Goal: Task Accomplishment & Management: Manage account settings

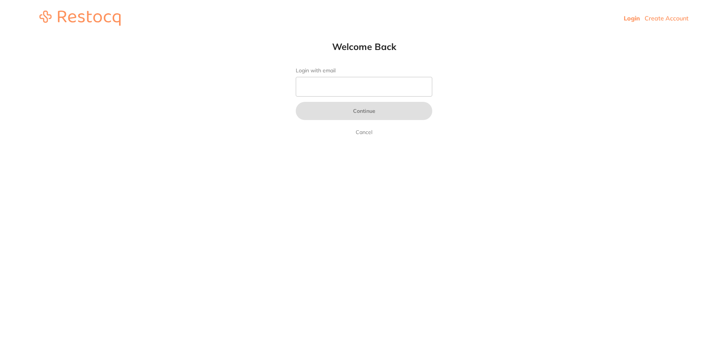
type input "b@[DOMAIN_NAME]"
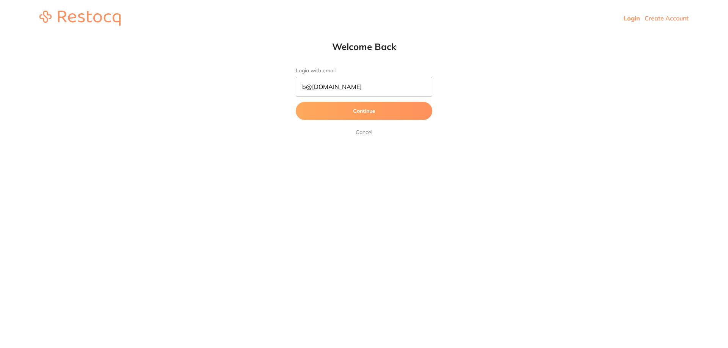
click at [366, 111] on button "Continue" at bounding box center [364, 111] width 136 height 18
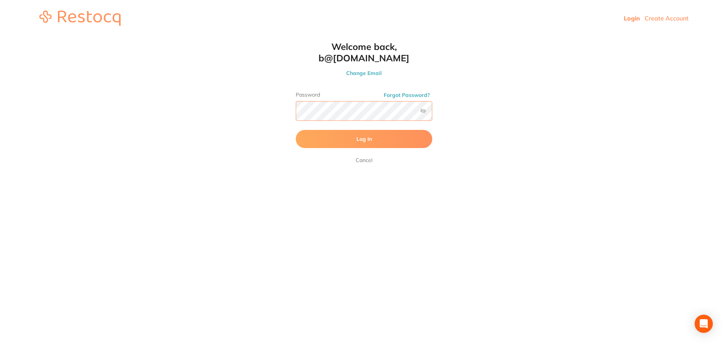
click at [296, 130] on button "Log In" at bounding box center [364, 139] width 136 height 18
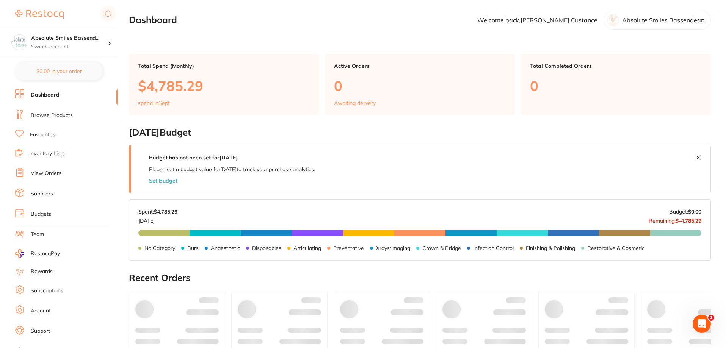
click at [44, 194] on link "Suppliers" at bounding box center [42, 194] width 22 height 8
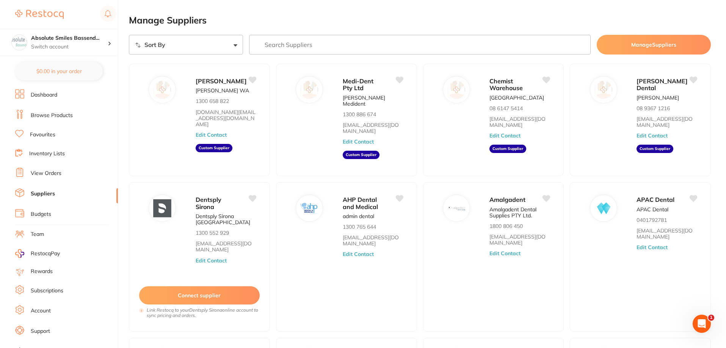
click at [305, 53] on input "search" at bounding box center [420, 45] width 342 height 20
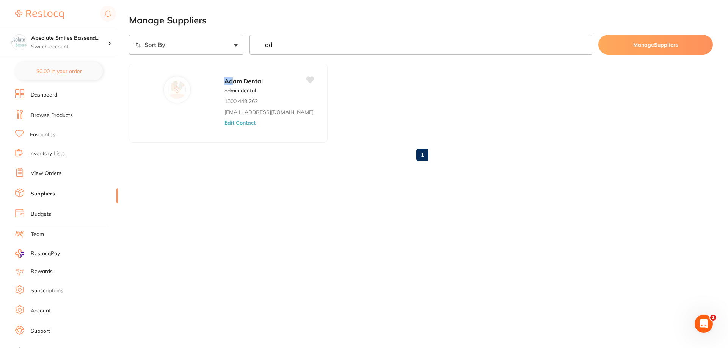
type input "ad"
click at [50, 164] on ul "Dashboard Browse Products Favourites Inventory Lists View Orders Suppliers Budg…" at bounding box center [66, 220] width 103 height 262
click at [47, 169] on li "View Orders" at bounding box center [66, 173] width 103 height 11
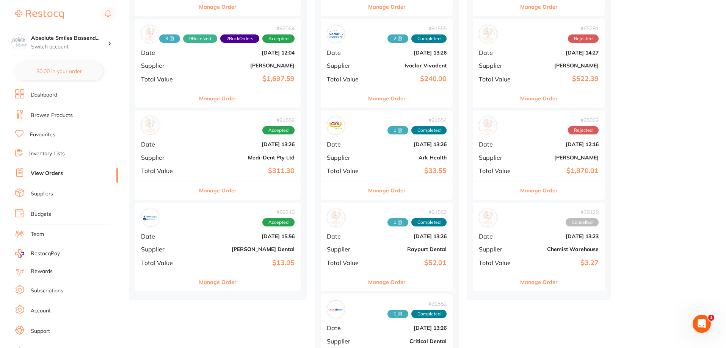
click at [222, 228] on div "# 89346 Accepted Date [DATE] 15:56 Supplier [PERSON_NAME] Dental Total Value $1…" at bounding box center [218, 238] width 166 height 70
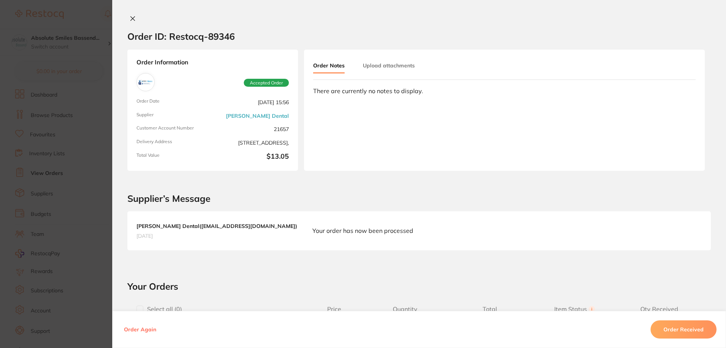
click at [130, 21] on icon at bounding box center [133, 19] width 6 height 6
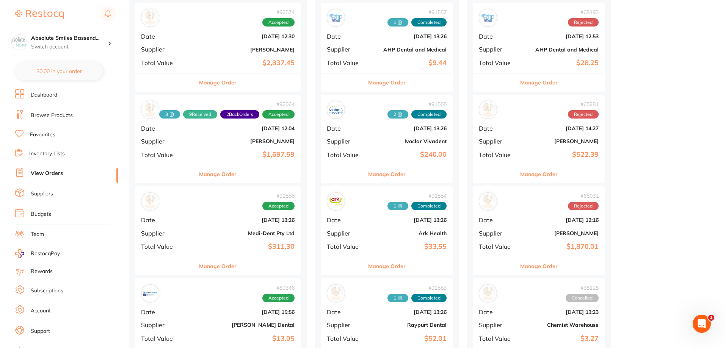
click at [234, 233] on b "Medi-Dent Pty Ltd" at bounding box center [245, 233] width 98 height 6
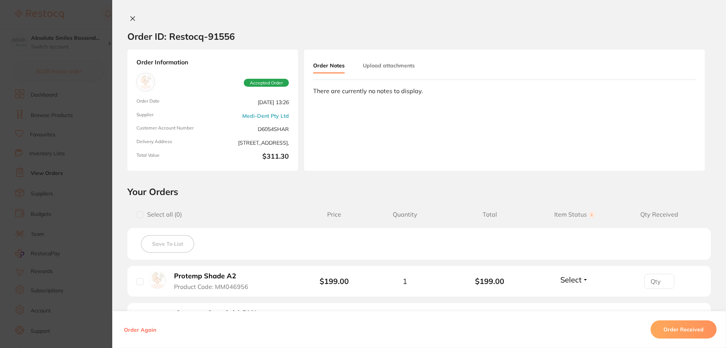
click at [132, 19] on icon at bounding box center [133, 19] width 6 height 6
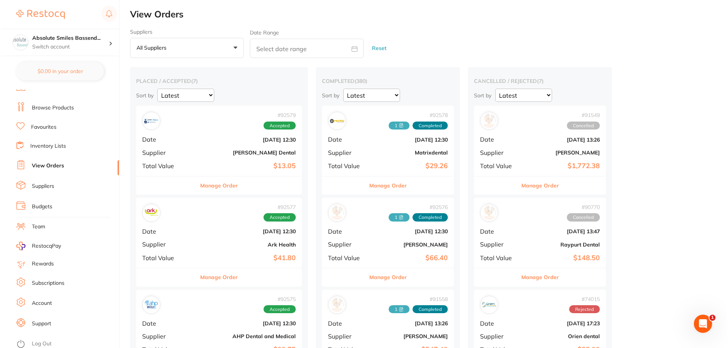
scroll to position [10, 0]
click at [45, 345] on link "Log Out" at bounding box center [41, 342] width 20 height 8
